Goal: Transaction & Acquisition: Book appointment/travel/reservation

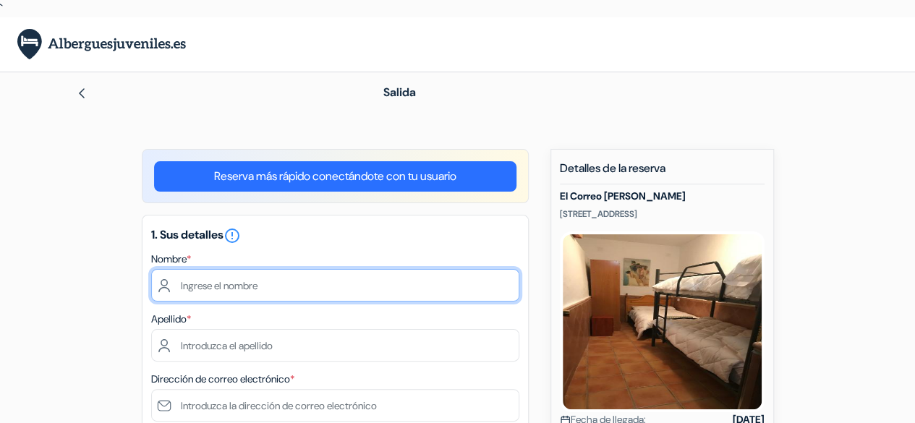
click at [294, 277] on input "text" at bounding box center [335, 285] width 368 height 33
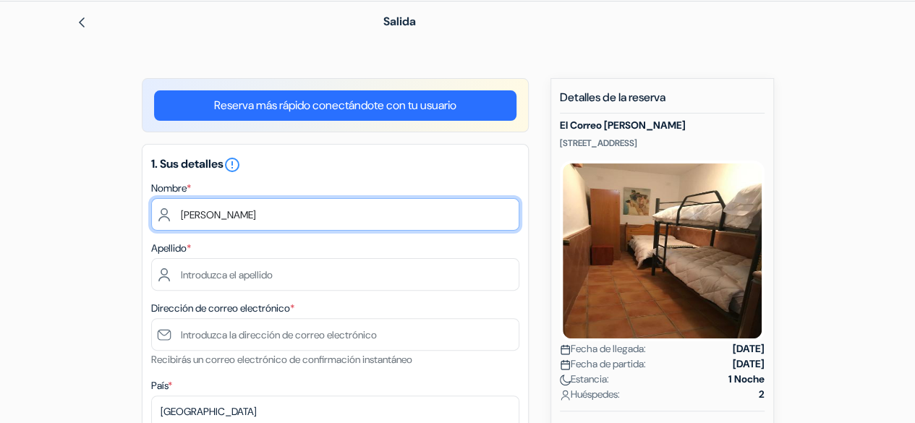
scroll to position [72, 0]
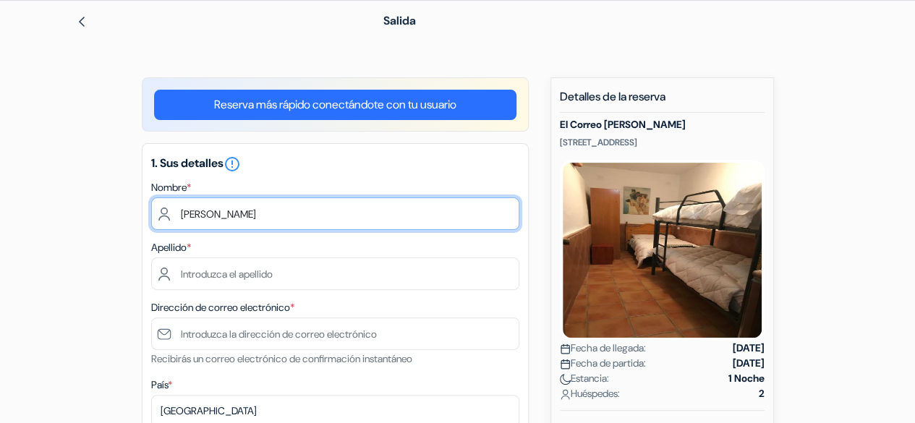
type input "[PERSON_NAME]"
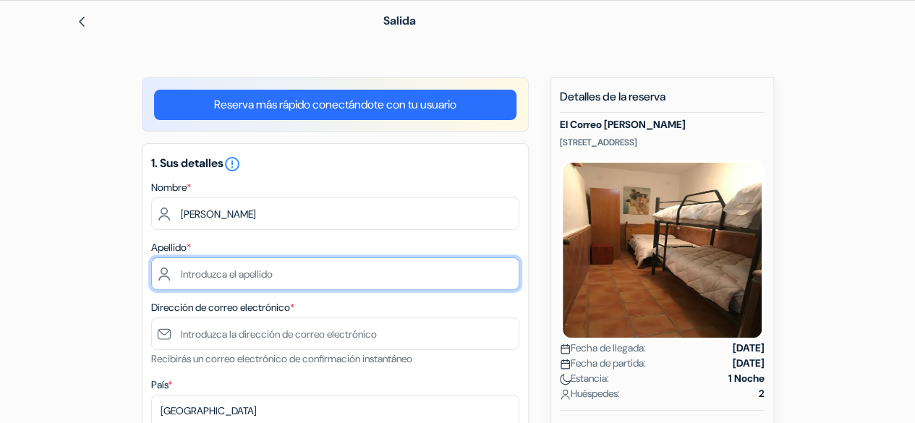
click at [273, 277] on input "text" at bounding box center [335, 273] width 368 height 33
type input "[PERSON_NAME]"
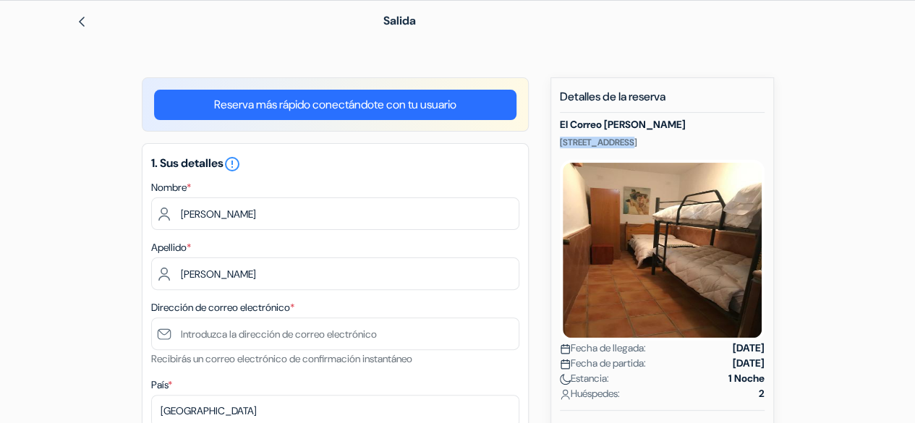
drag, startPoint x: 560, startPoint y: 146, endPoint x: 623, endPoint y: 142, distance: 63.0
click at [623, 142] on p "[STREET_ADDRESS]" at bounding box center [662, 143] width 205 height 12
copy p "[STREET_ADDRESS]"
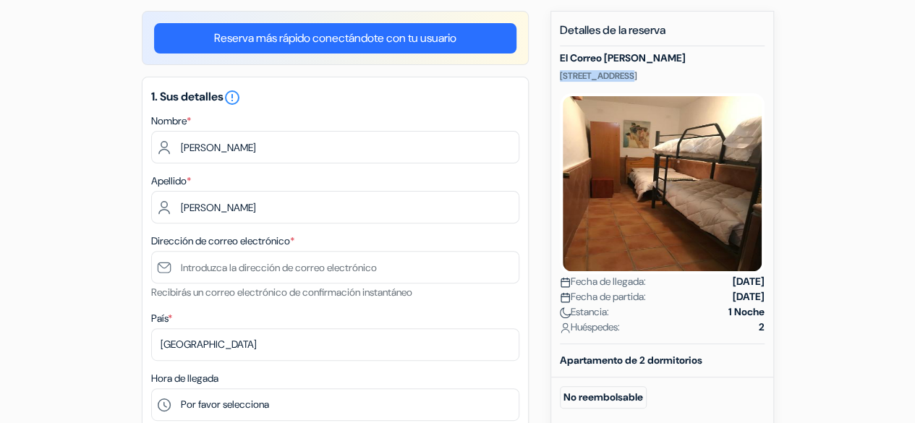
scroll to position [144, 0]
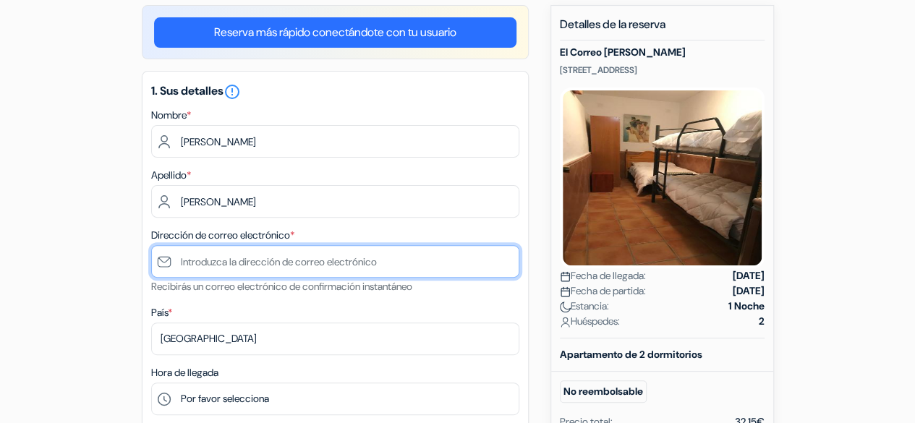
click at [312, 261] on input "text" at bounding box center [335, 261] width 368 height 33
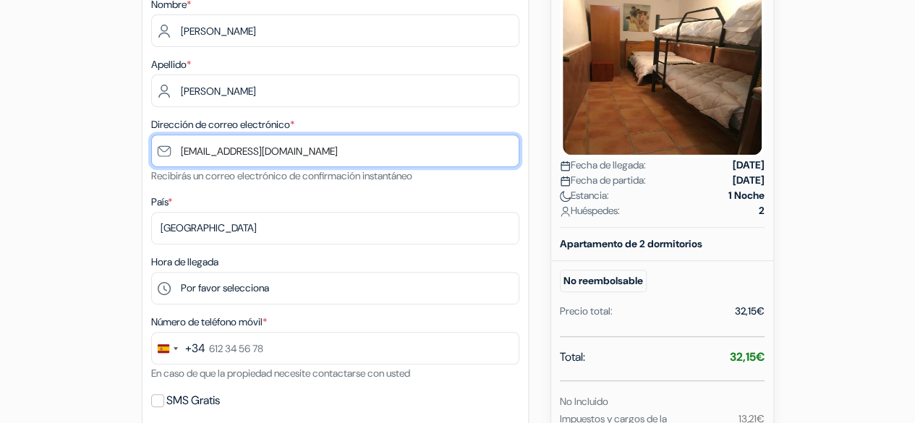
scroll to position [255, 0]
type input "[EMAIL_ADDRESS][DOMAIN_NAME]"
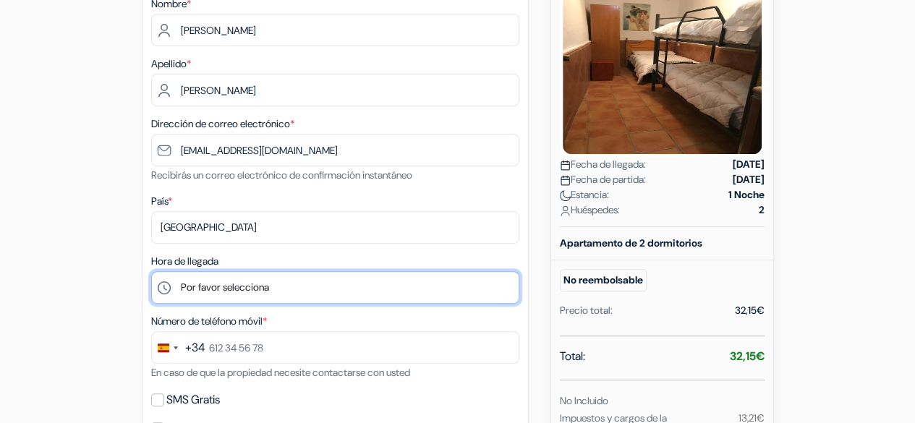
click at [273, 289] on select "Por favor selecciona 16:00 17:00 18:00 19:00 20:00" at bounding box center [335, 287] width 368 height 33
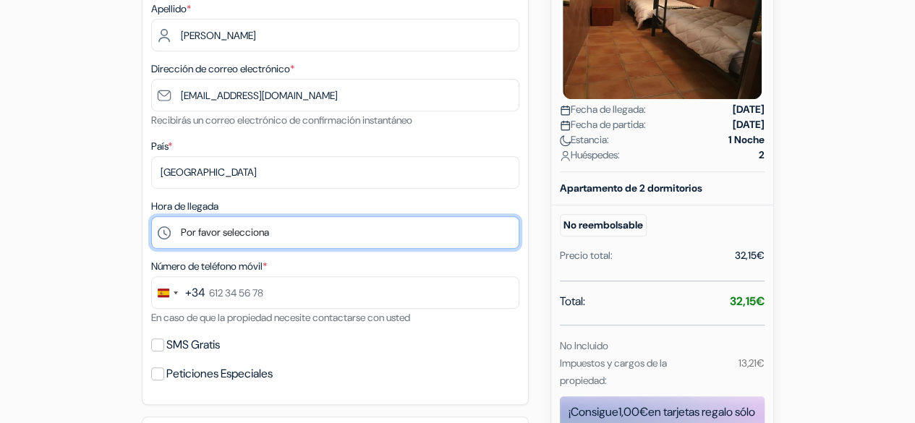
scroll to position [323, 0]
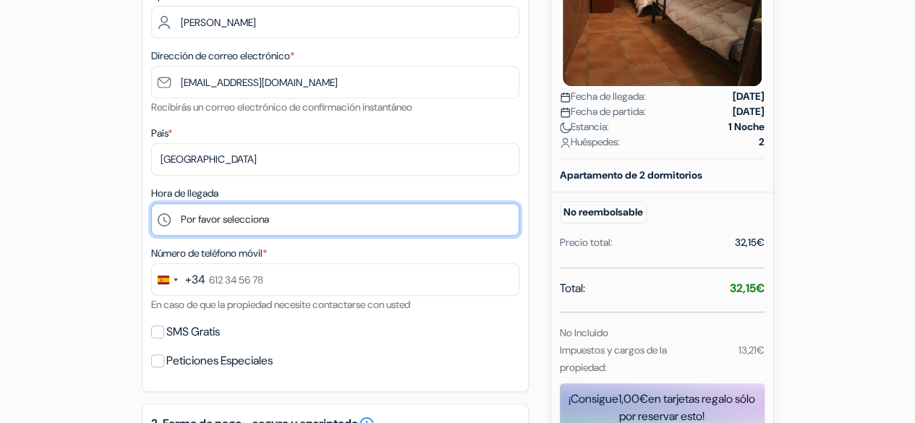
click at [242, 216] on select "Por favor selecciona 16:00 17:00 18:00 19:00 20:00" at bounding box center [335, 219] width 368 height 33
select select "16"
click at [151, 205] on select "Por favor selecciona 16:00 17:00 18:00 19:00 20:00" at bounding box center [335, 219] width 368 height 33
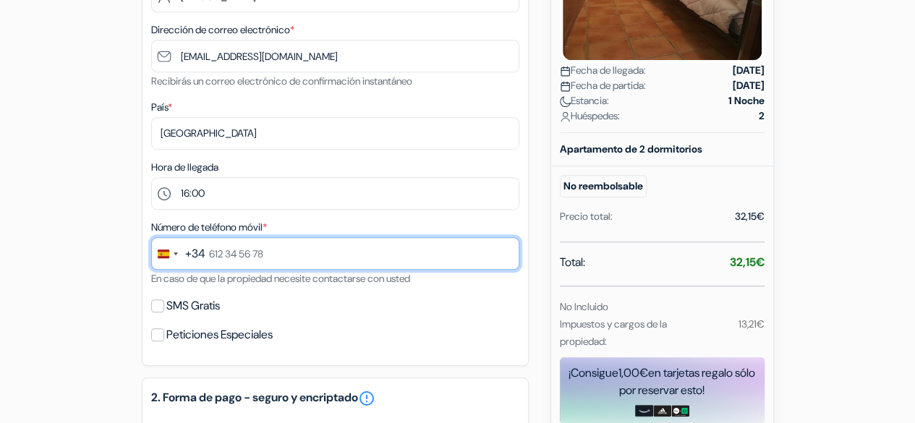
click at [232, 255] on input "text" at bounding box center [335, 253] width 368 height 33
type input "722 14 32 13"
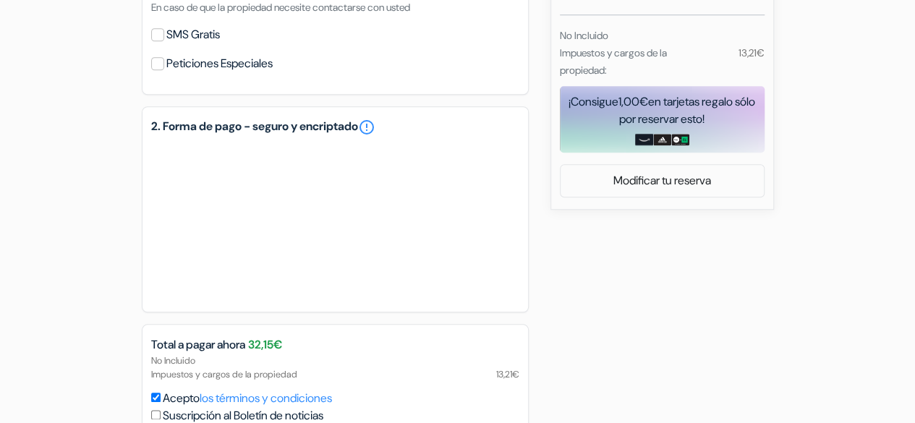
scroll to position [734, 0]
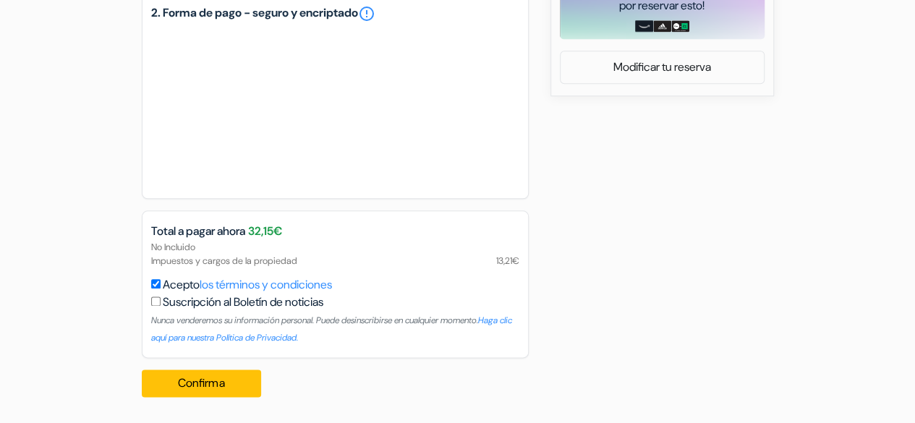
click at [195, 265] on div "No Incluido Impuestos y cargos de la propiedad 13,21€" at bounding box center [334, 253] width 385 height 27
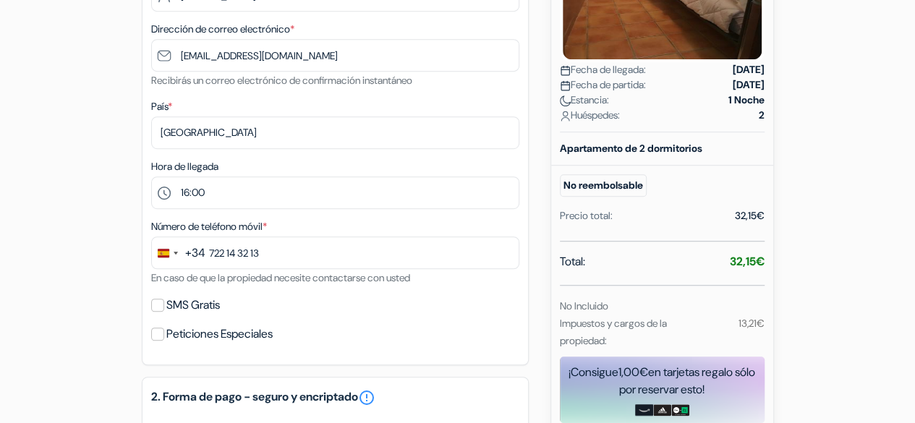
scroll to position [351, 0]
